Goal: Task Accomplishment & Management: Manage account settings

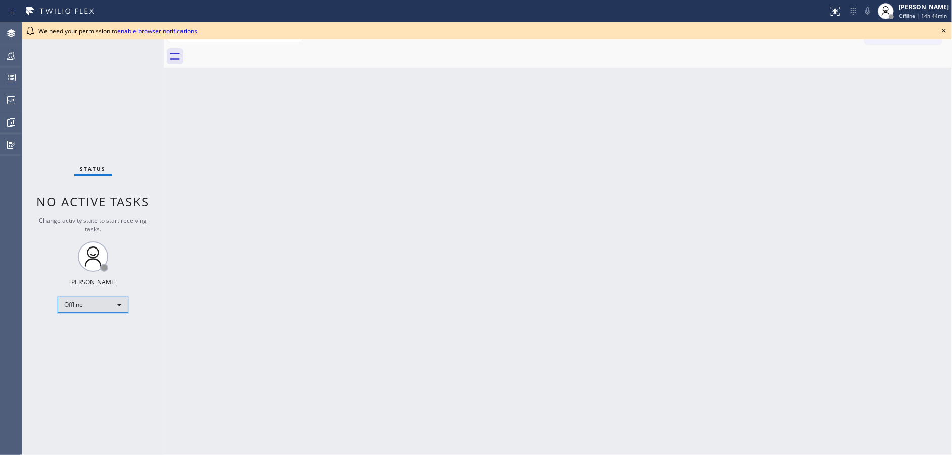
click at [99, 305] on div "Offline" at bounding box center [93, 304] width 71 height 16
click at [106, 334] on li "Available" at bounding box center [92, 330] width 69 height 12
click at [940, 29] on icon at bounding box center [944, 31] width 12 height 12
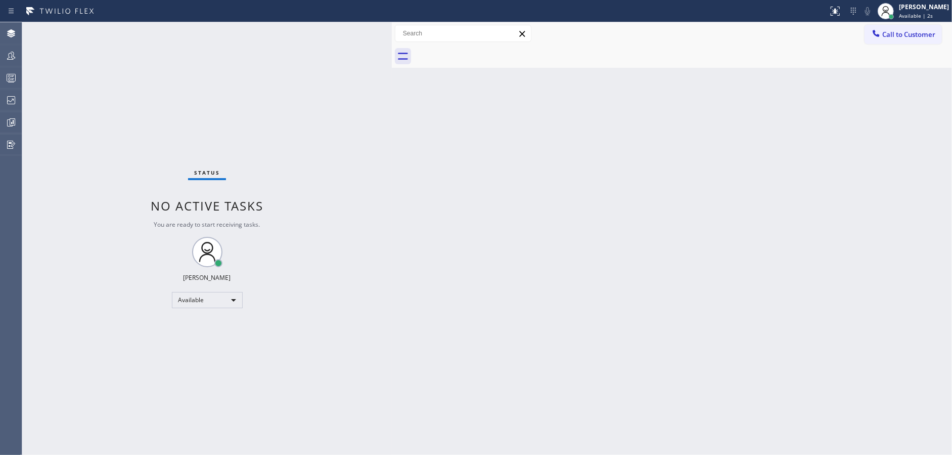
drag, startPoint x: 163, startPoint y: 28, endPoint x: 397, endPoint y: 30, distance: 234.1
click at [392, 30] on div at bounding box center [392, 238] width 0 height 432
click at [223, 296] on div "Available" at bounding box center [210, 300] width 71 height 16
click at [220, 341] on li "Unavailable" at bounding box center [209, 339] width 69 height 12
click at [15, 76] on rect at bounding box center [11, 77] width 9 height 7
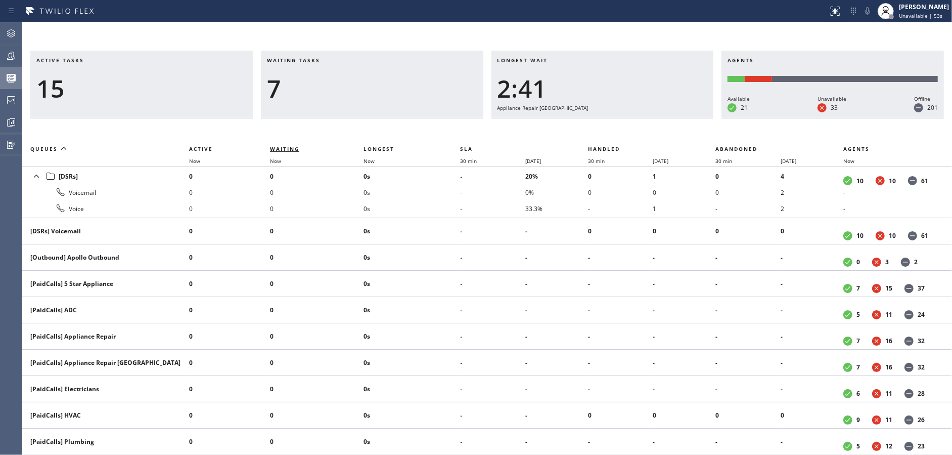
click at [294, 148] on span "Waiting" at bounding box center [284, 148] width 29 height 7
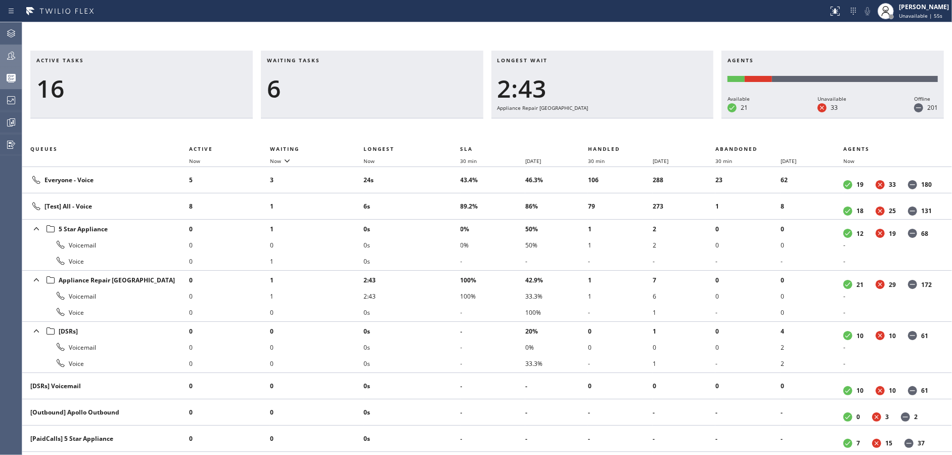
click at [13, 52] on icon at bounding box center [11, 56] width 12 height 12
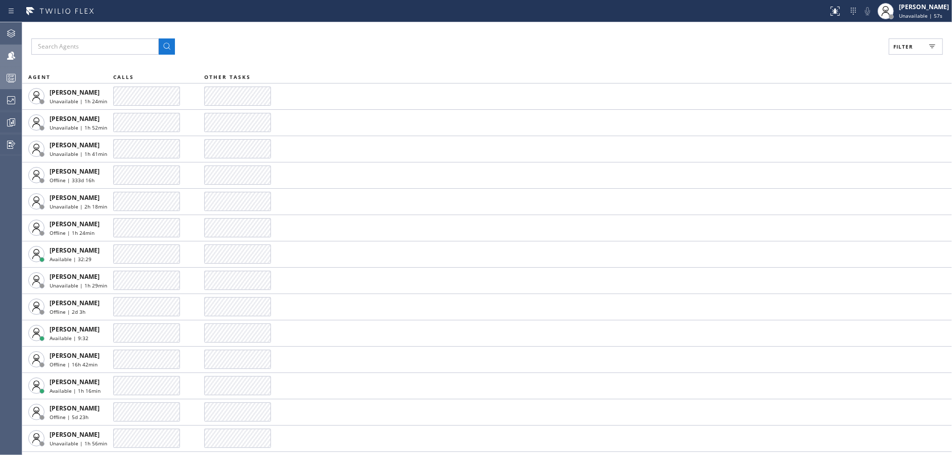
click at [903, 47] on span "Filter" at bounding box center [903, 46] width 20 height 7
click at [805, 122] on input "Available" at bounding box center [805, 119] width 12 height 12
checkbox input "true"
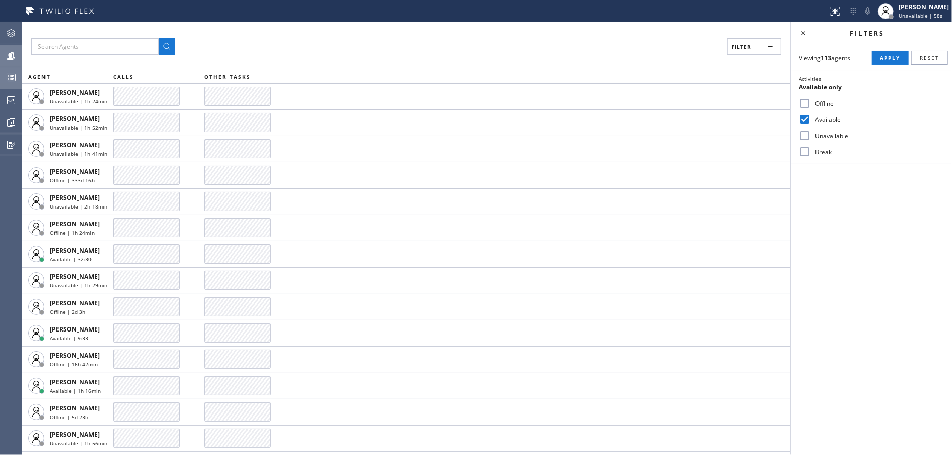
drag, startPoint x: 804, startPoint y: 151, endPoint x: 913, endPoint y: 50, distance: 148.8
click at [809, 148] on input "Break" at bounding box center [805, 152] width 12 height 12
checkbox input "true"
click at [898, 53] on button "Apply" at bounding box center [890, 58] width 37 height 14
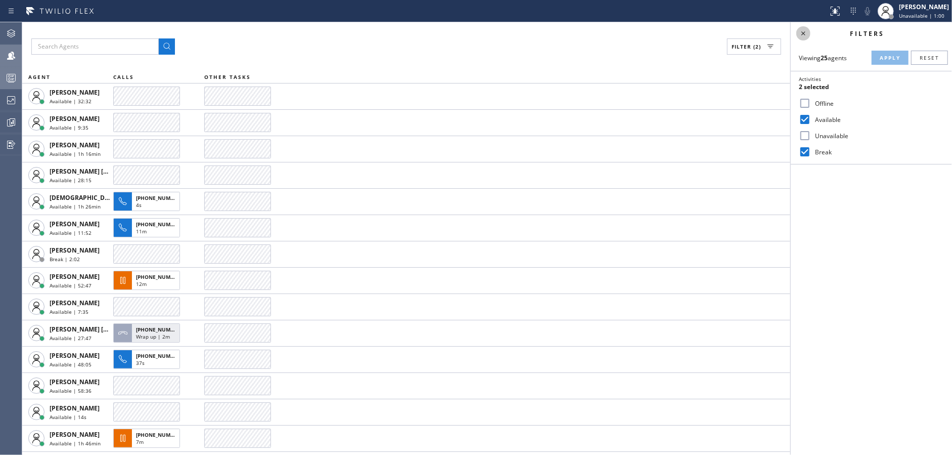
click at [802, 33] on icon at bounding box center [803, 33] width 12 height 12
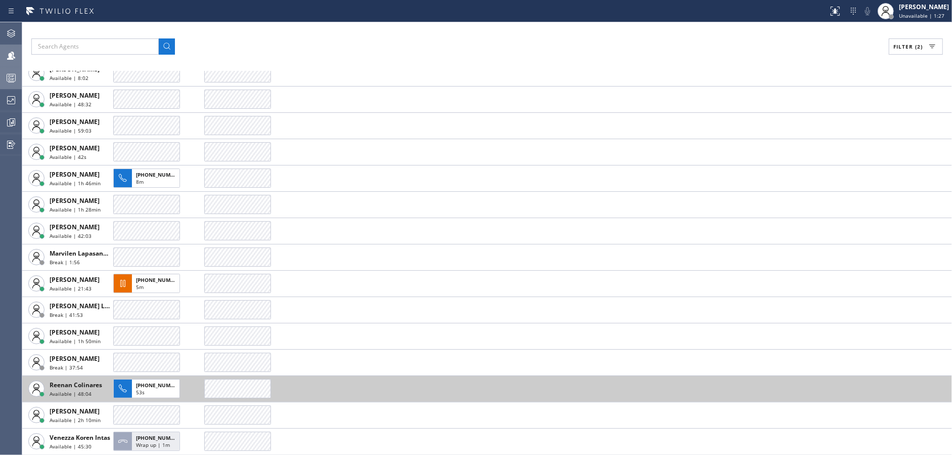
scroll to position [233, 0]
